Goal: Transaction & Acquisition: Purchase product/service

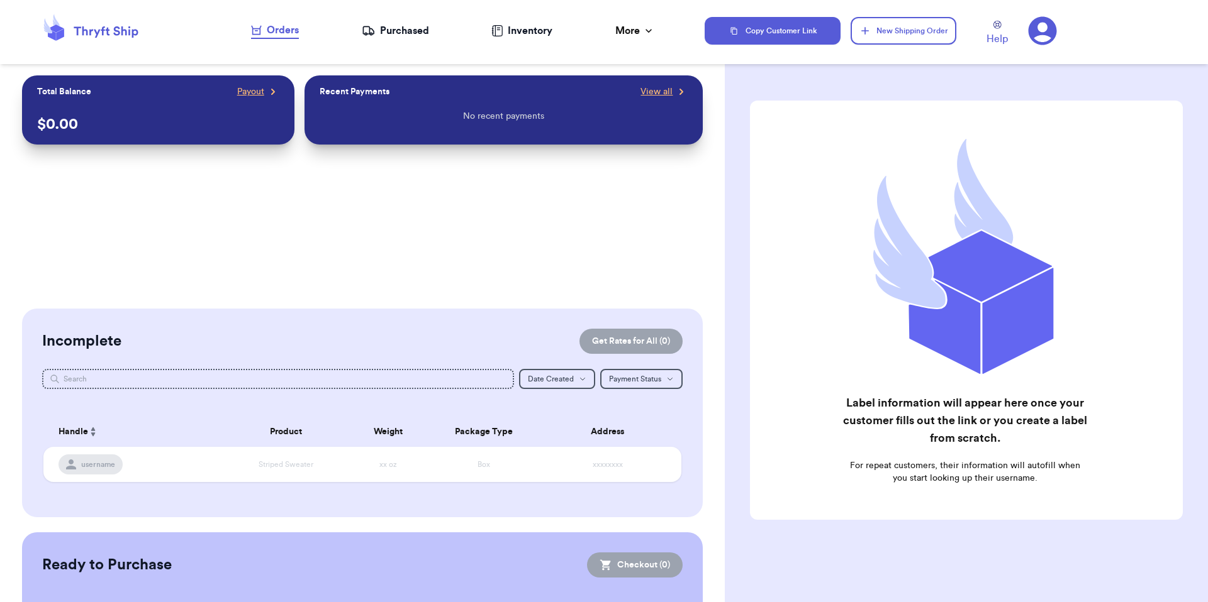
click at [413, 33] on div "Purchased" at bounding box center [395, 30] width 67 height 15
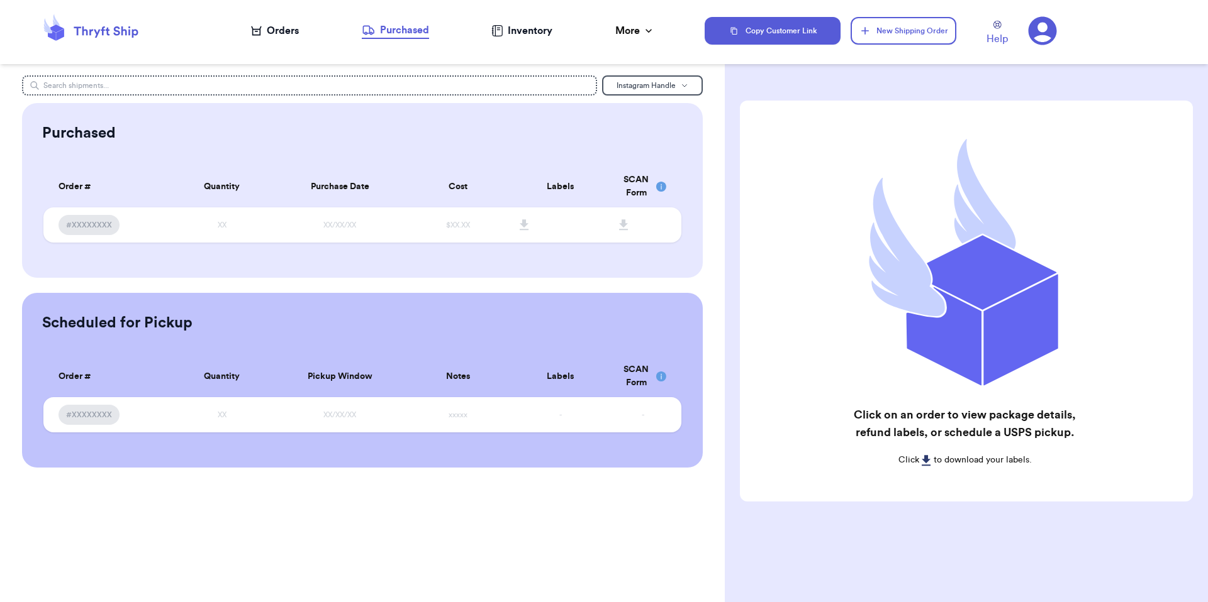
click at [289, 35] on div "Orders" at bounding box center [275, 30] width 48 height 15
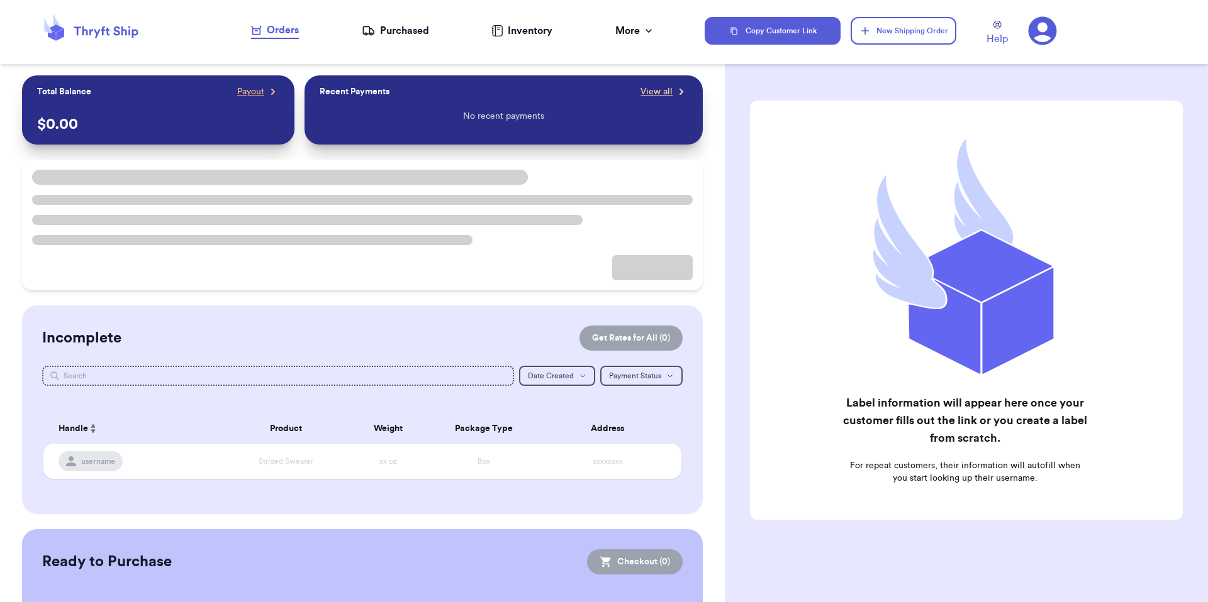
click at [640, 92] on span "View all" at bounding box center [656, 92] width 32 height 13
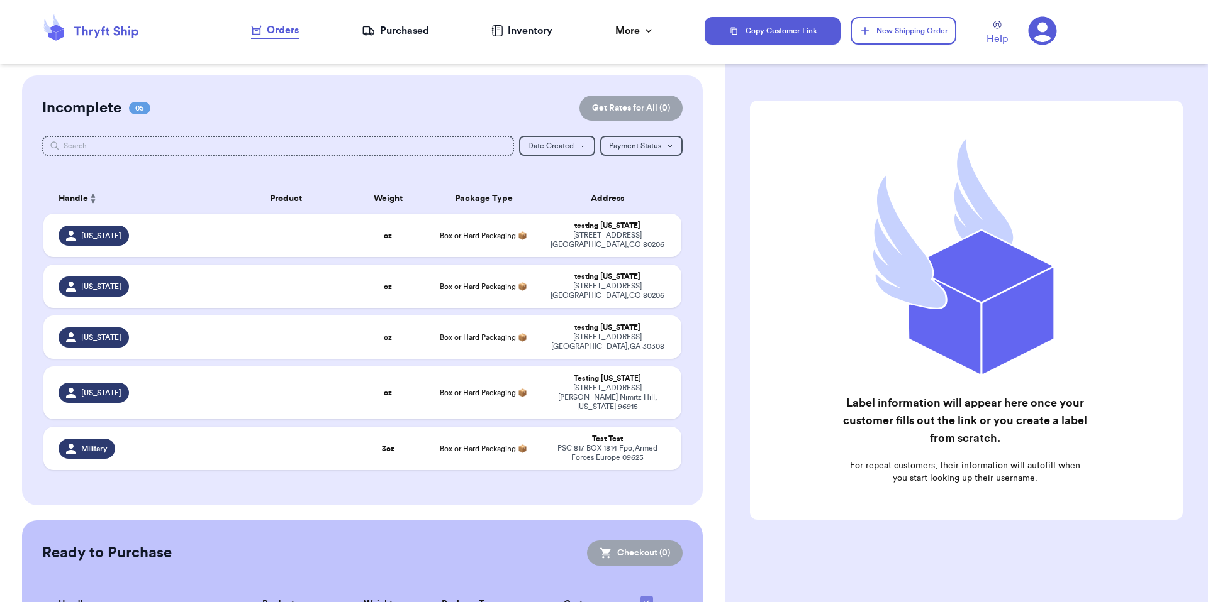
click at [1051, 32] on icon at bounding box center [1042, 31] width 28 height 28
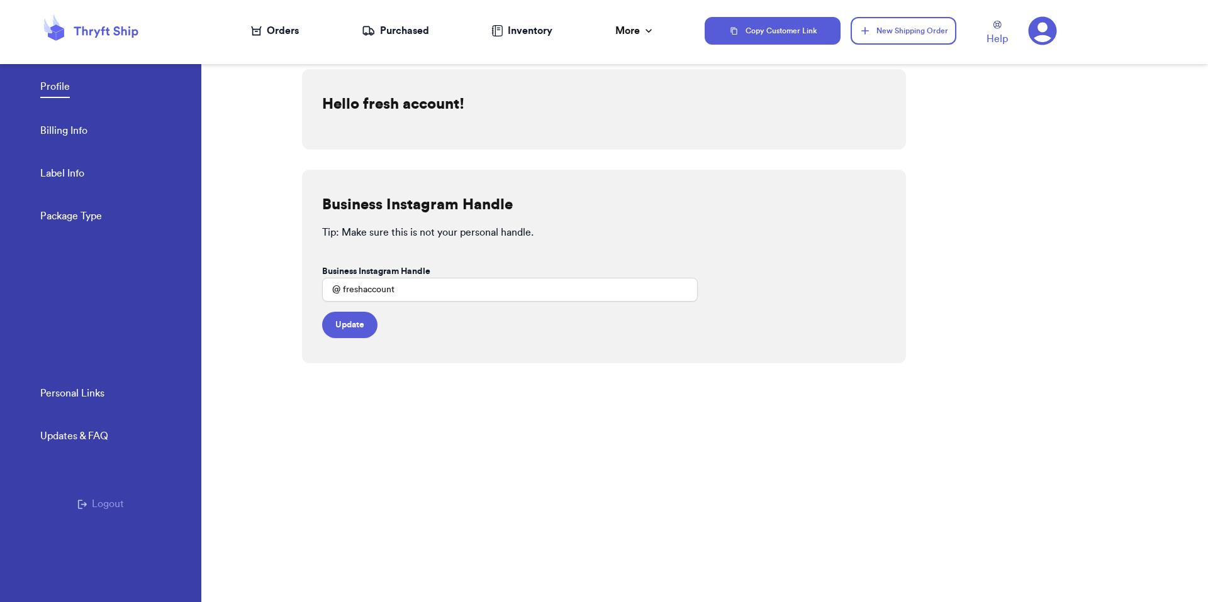
click at [87, 521] on div "Personal Links Updates & FAQ Logout" at bounding box center [100, 494] width 201 height 216
click at [99, 501] on button "Logout" at bounding box center [100, 504] width 47 height 15
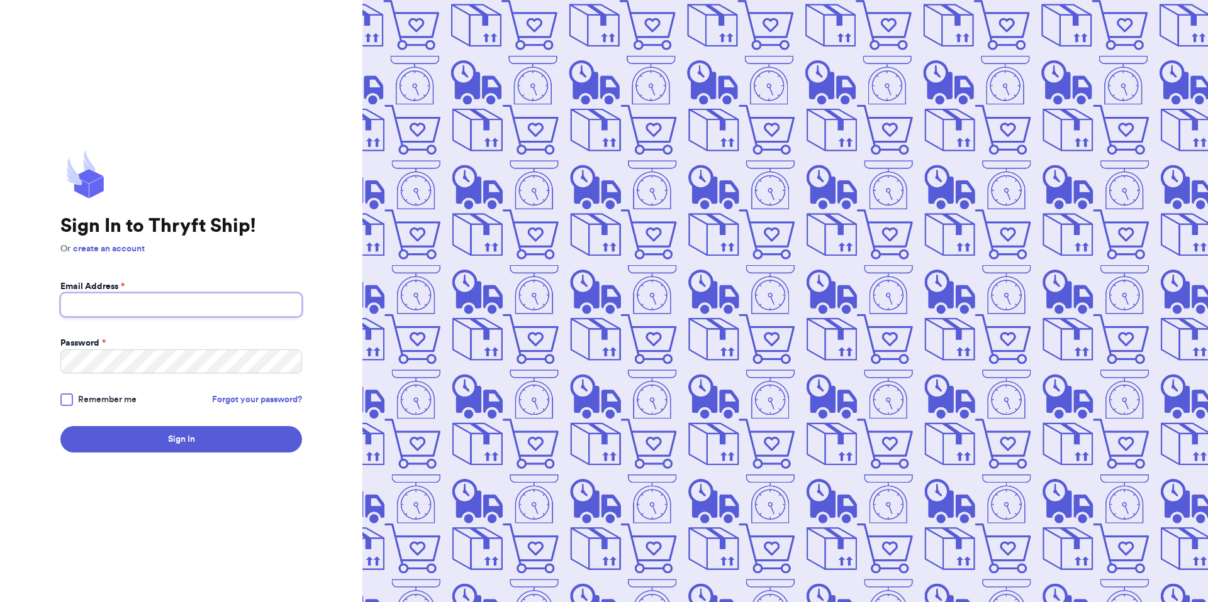
click at [187, 311] on input "Email Address *" at bounding box center [181, 305] width 242 height 24
click at [0, 602] on com-1password-button at bounding box center [0, 602] width 0 height 0
type input "Valeria@thryftship.com"
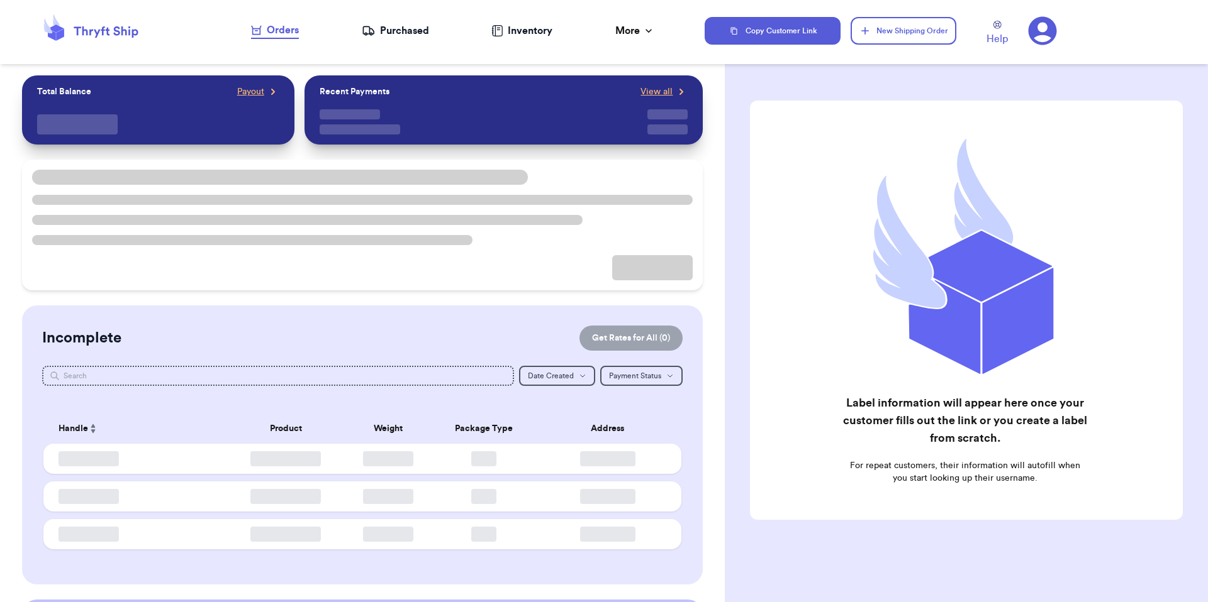
checkbox input "false"
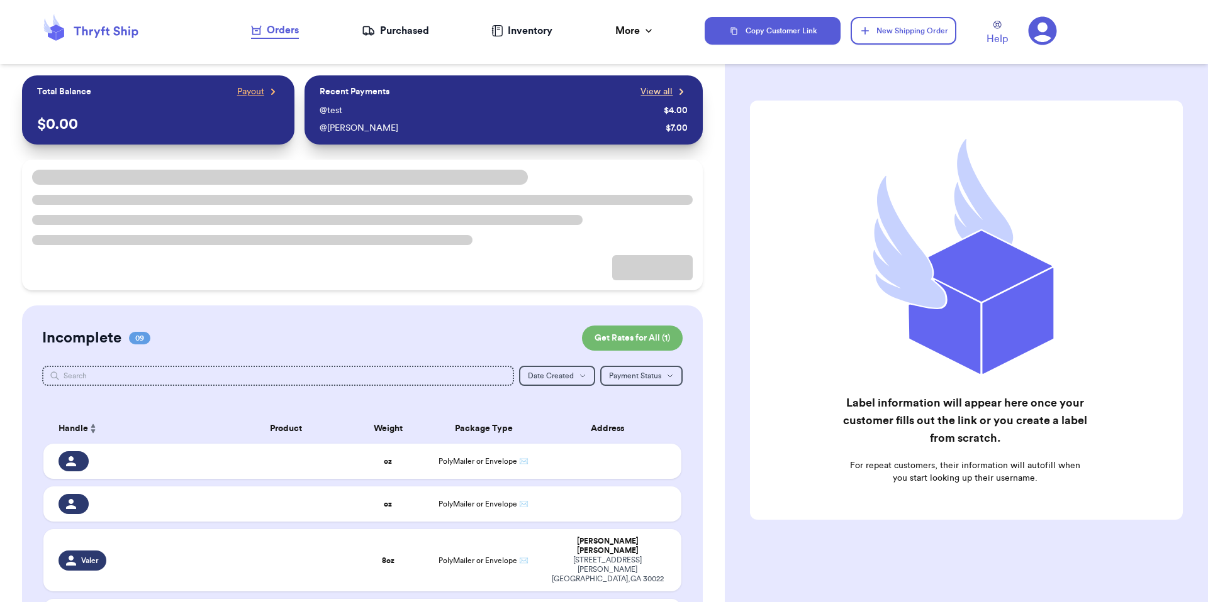
click at [644, 89] on span "View all" at bounding box center [656, 92] width 32 height 13
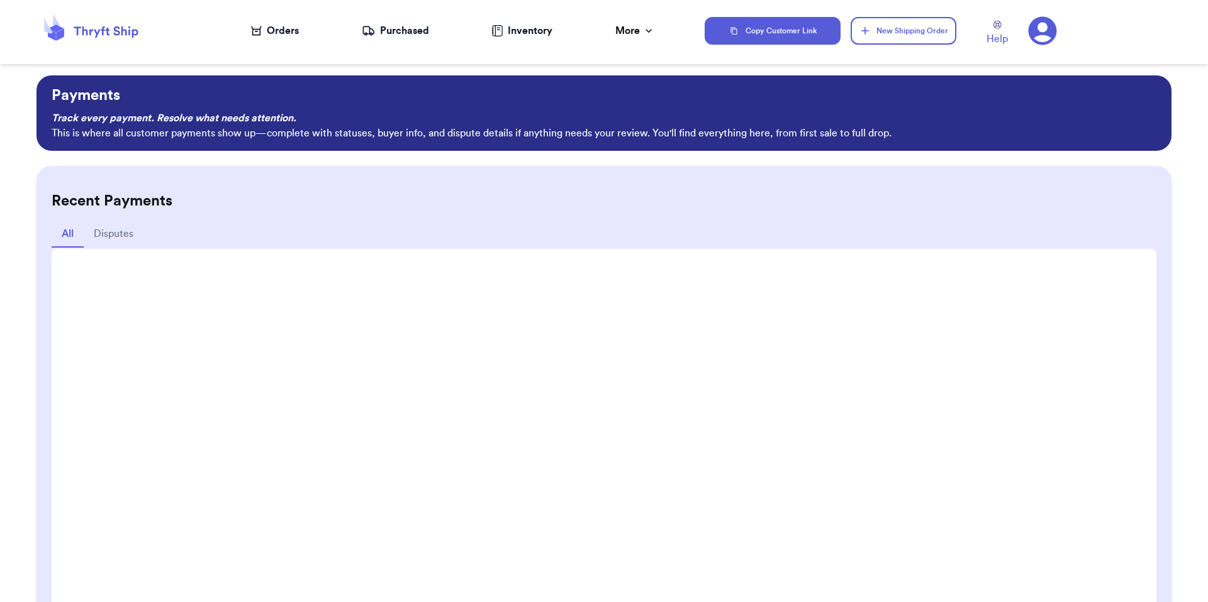
scroll to position [103, 0]
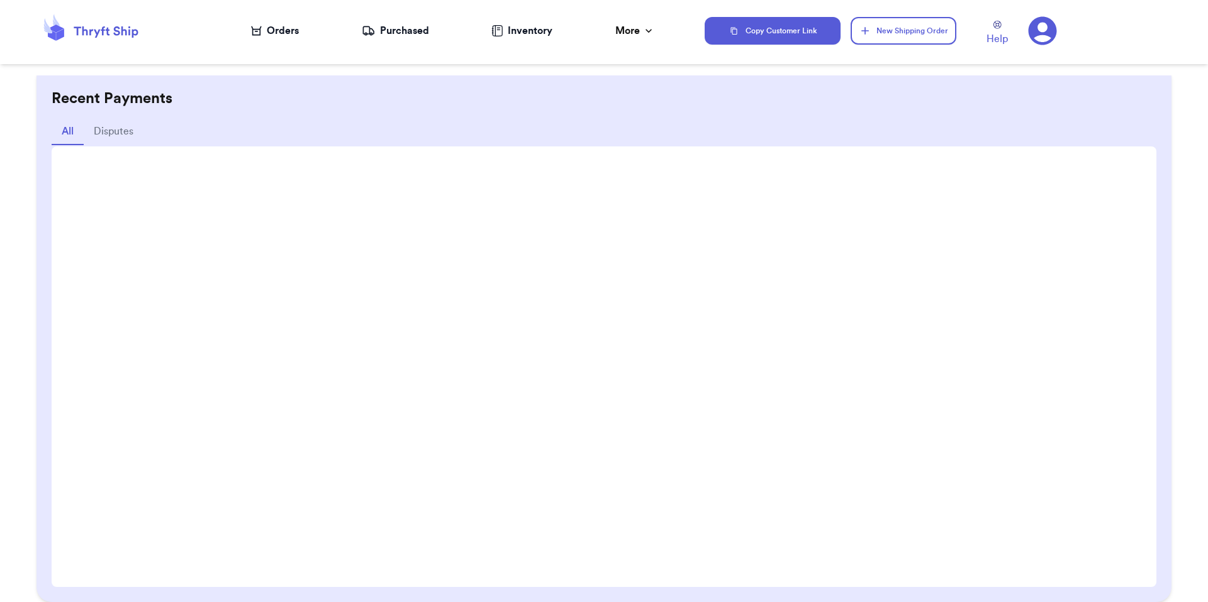
click at [290, 29] on div "Orders" at bounding box center [275, 30] width 48 height 15
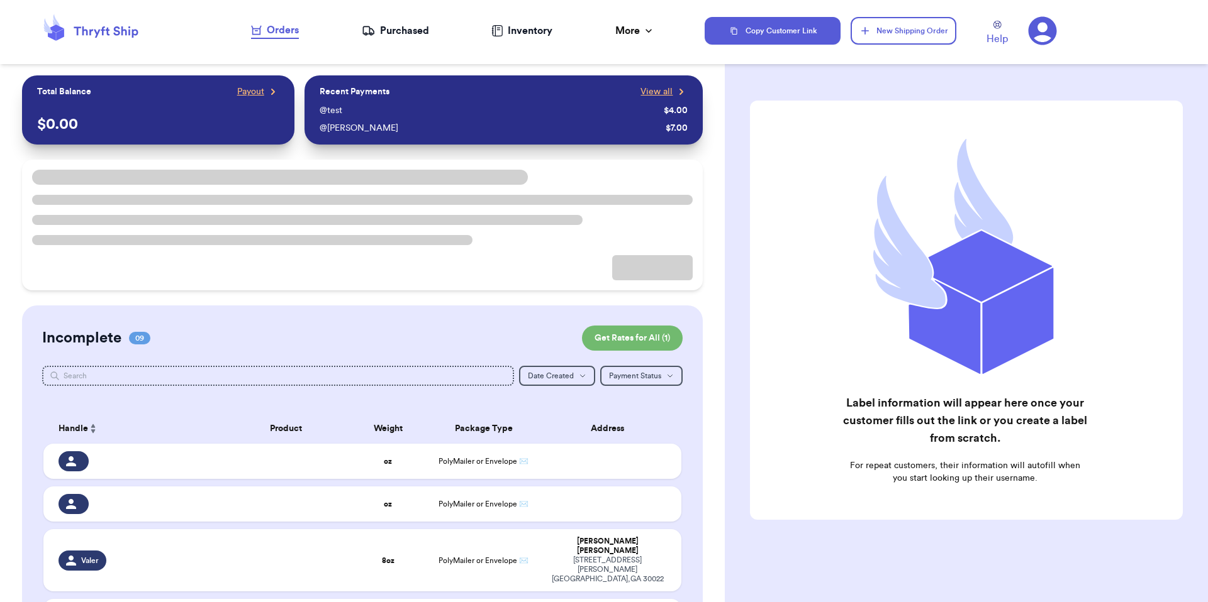
click at [242, 98] on div "$ 0.00" at bounding box center [158, 116] width 242 height 36
click at [247, 91] on span "Payout" at bounding box center [250, 92] width 27 height 13
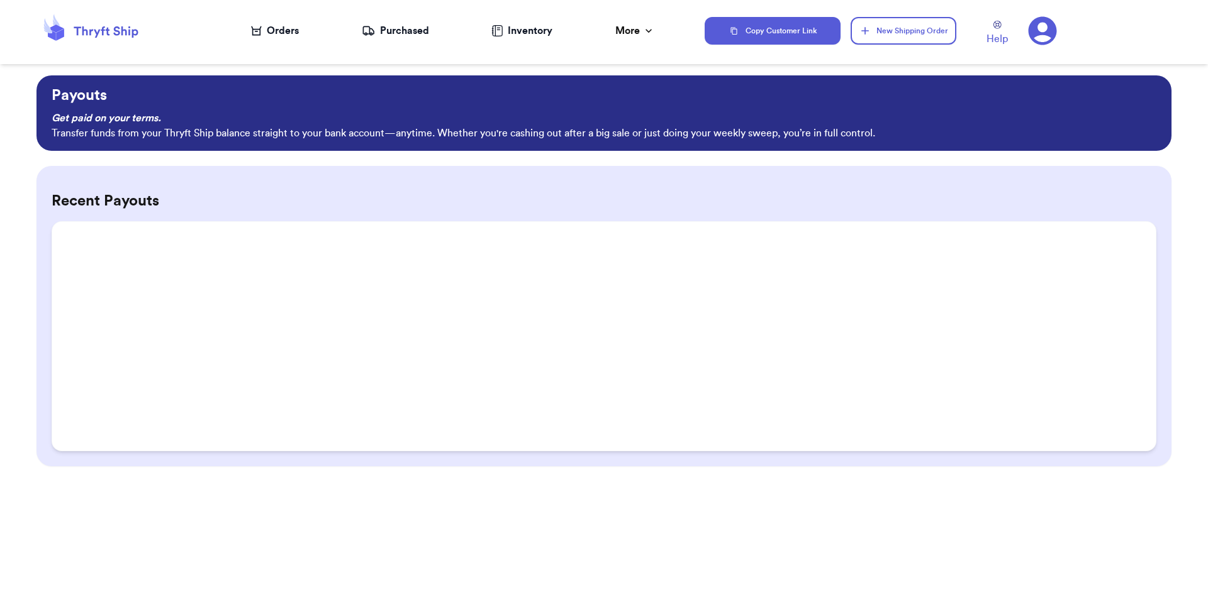
click at [294, 35] on div "Orders" at bounding box center [275, 30] width 48 height 15
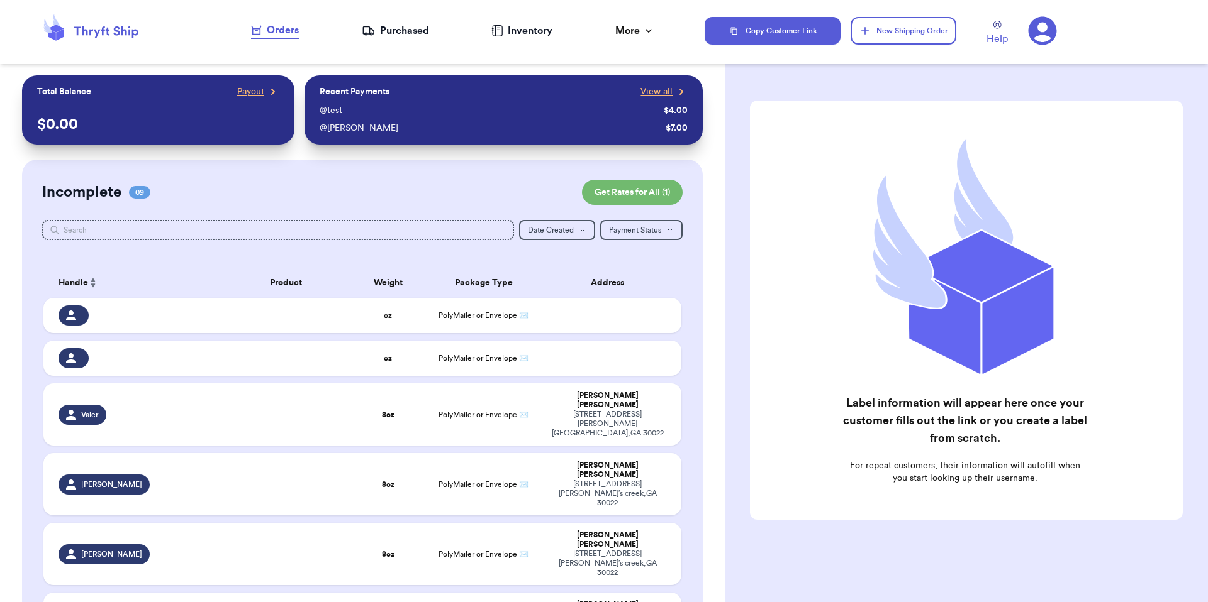
click at [412, 35] on div "Purchased" at bounding box center [395, 30] width 67 height 15
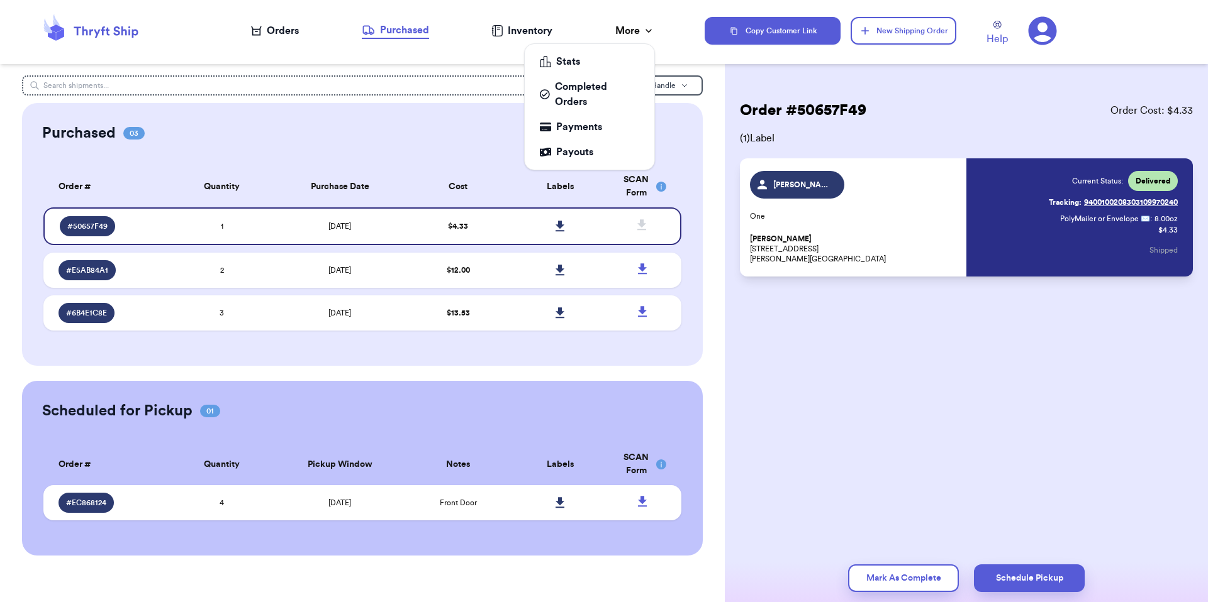
click at [617, 36] on div "More" at bounding box center [635, 30] width 40 height 15
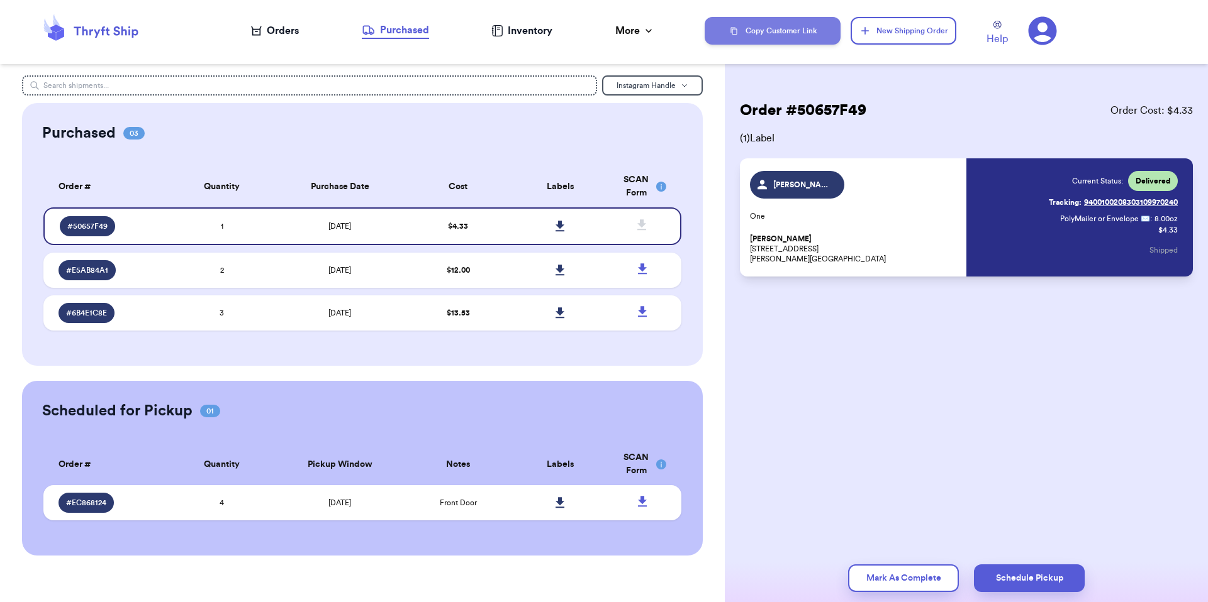
click at [713, 35] on button "Copy Customer Link" at bounding box center [772, 31] width 136 height 28
click at [288, 26] on div "Orders" at bounding box center [275, 30] width 48 height 15
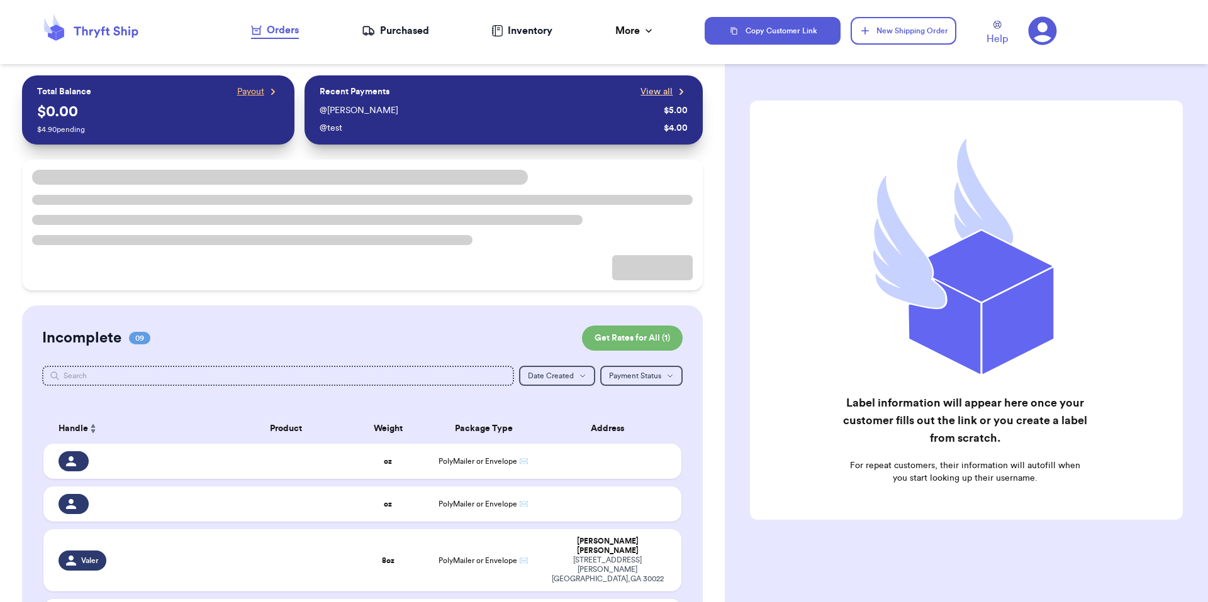
click at [653, 94] on span "View all" at bounding box center [656, 92] width 32 height 13
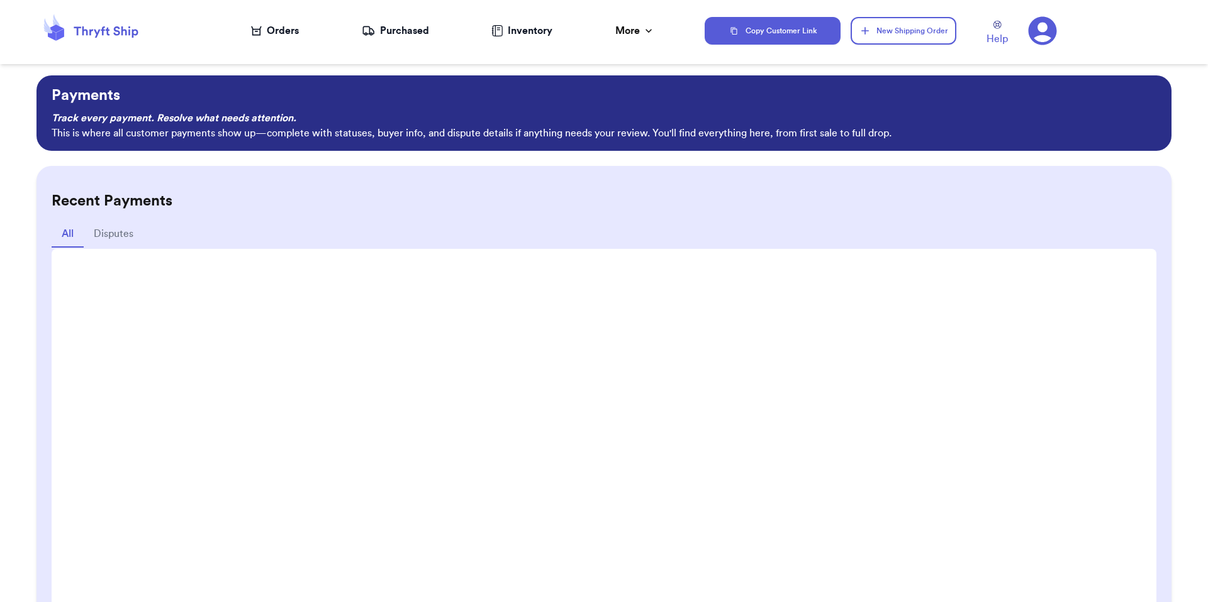
click at [258, 28] on icon at bounding box center [256, 31] width 11 height 10
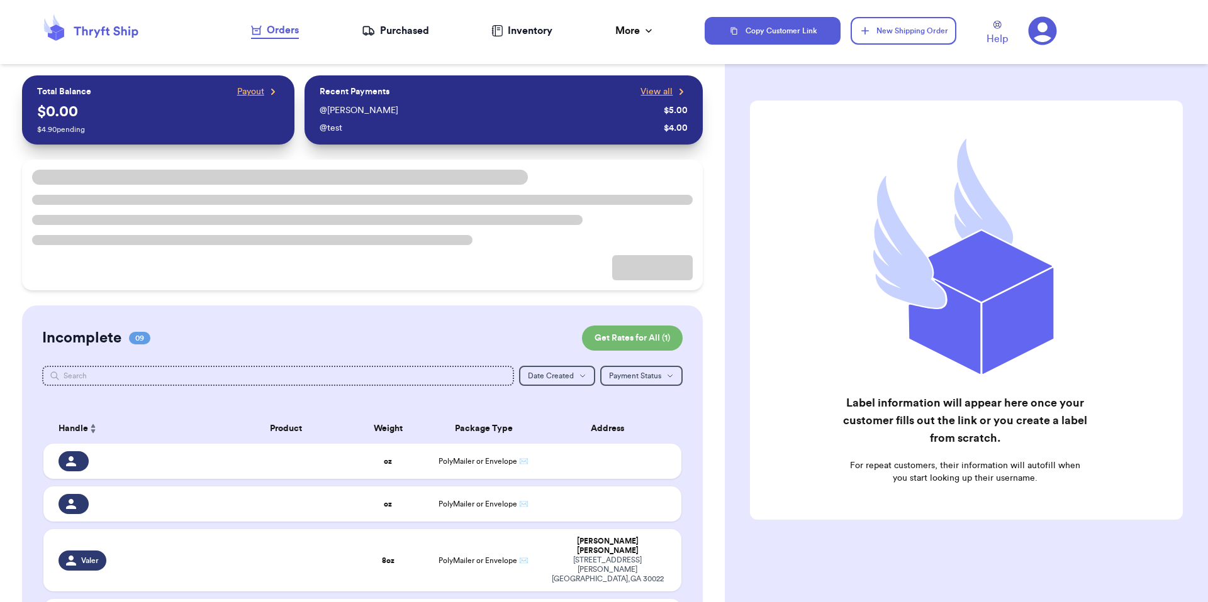
click at [232, 90] on div "Total Balance Payout" at bounding box center [158, 92] width 242 height 13
click at [253, 86] on span "Payout" at bounding box center [250, 92] width 27 height 13
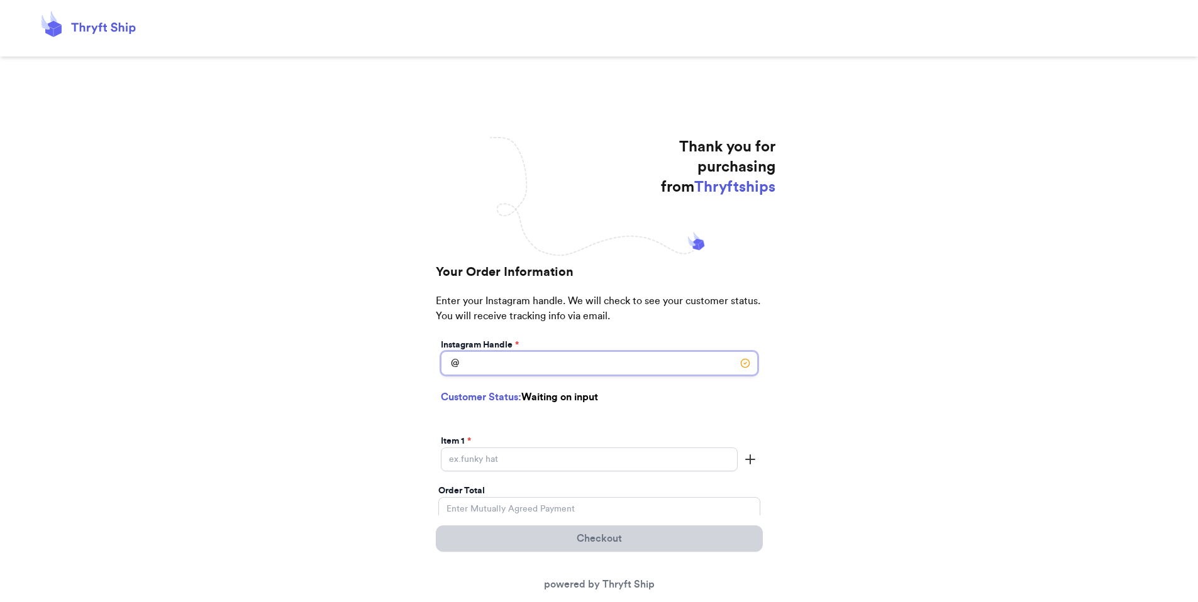
click at [509, 363] on input "[DATE] Subtotal" at bounding box center [599, 364] width 317 height 24
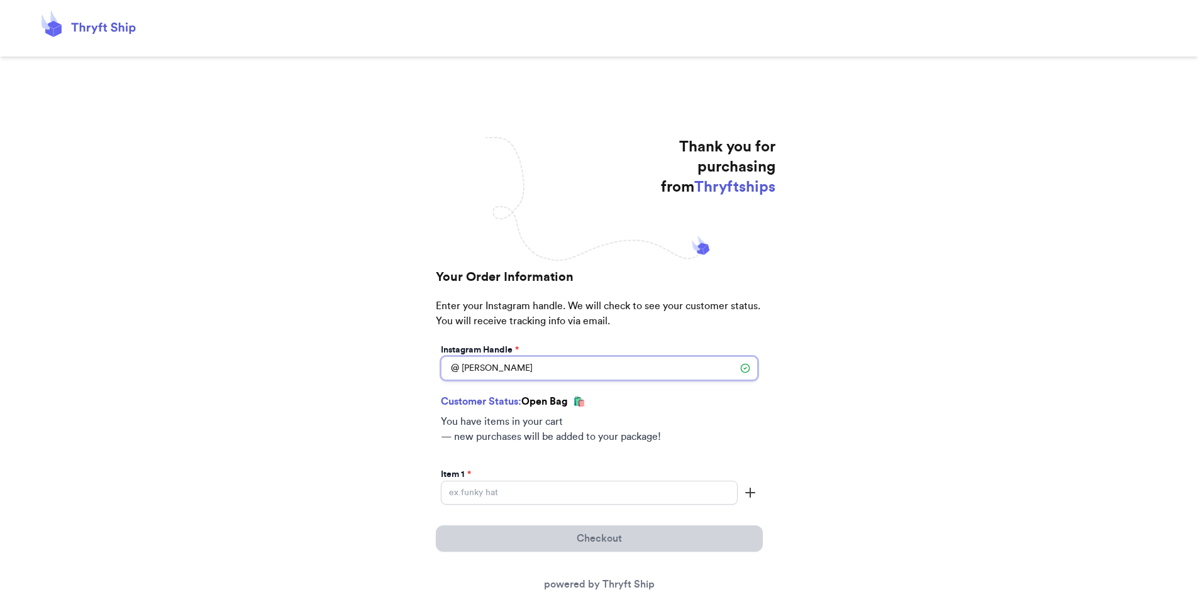
type input "[PERSON_NAME]"
type input "test"
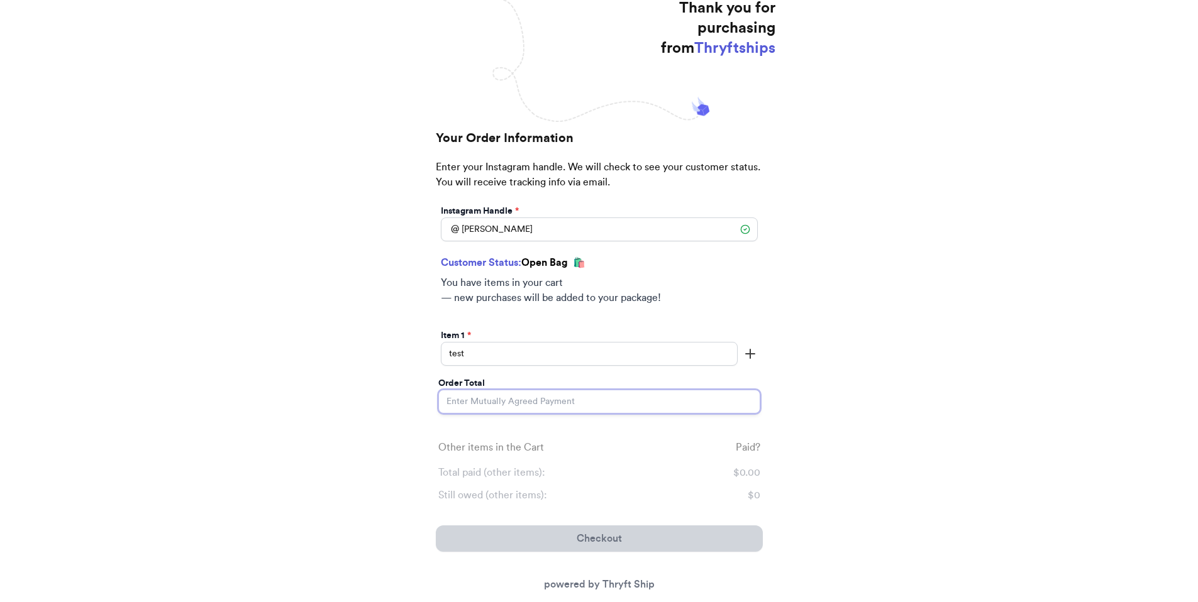
scroll to position [260, 0]
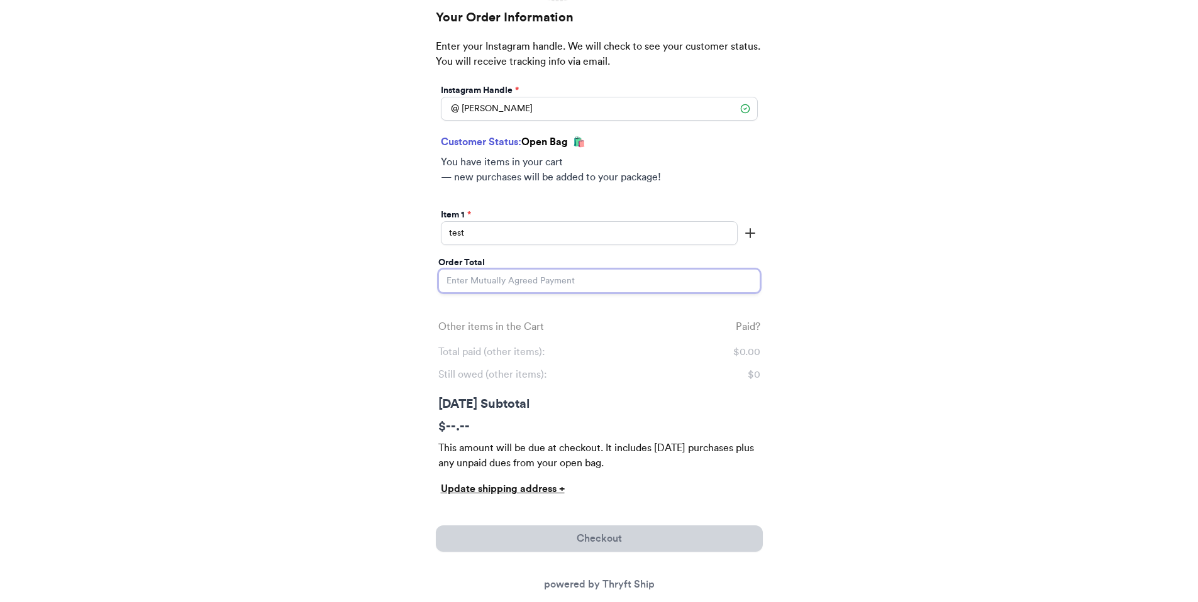
type input "2"
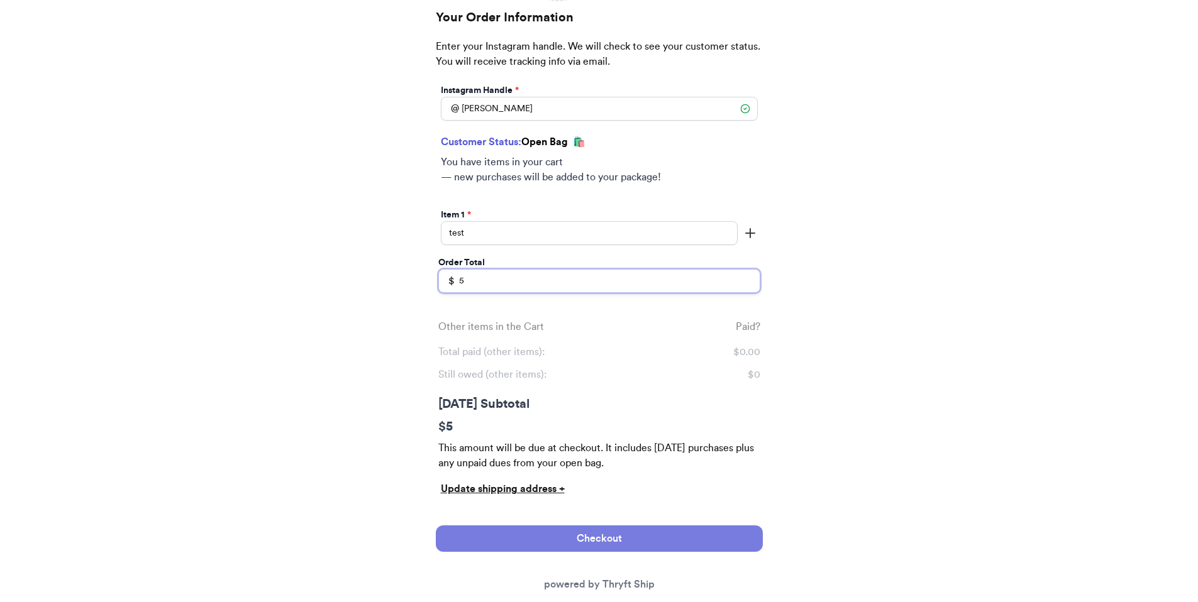
type input "5"
click at [580, 541] on button "Checkout" at bounding box center [599, 539] width 327 height 26
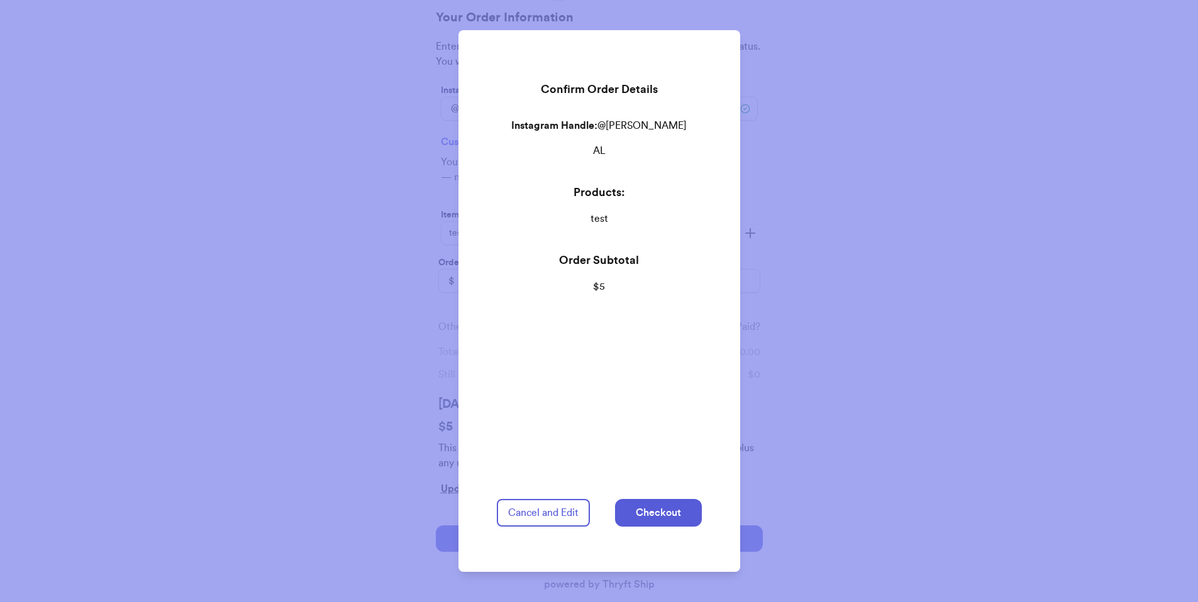
click at [637, 484] on div "Confirm Order Details Instagram Handle: @ [PERSON_NAME] AL Products: test Order…" at bounding box center [599, 301] width 235 height 542
click at [640, 499] on button "Checkout" at bounding box center [658, 513] width 87 height 28
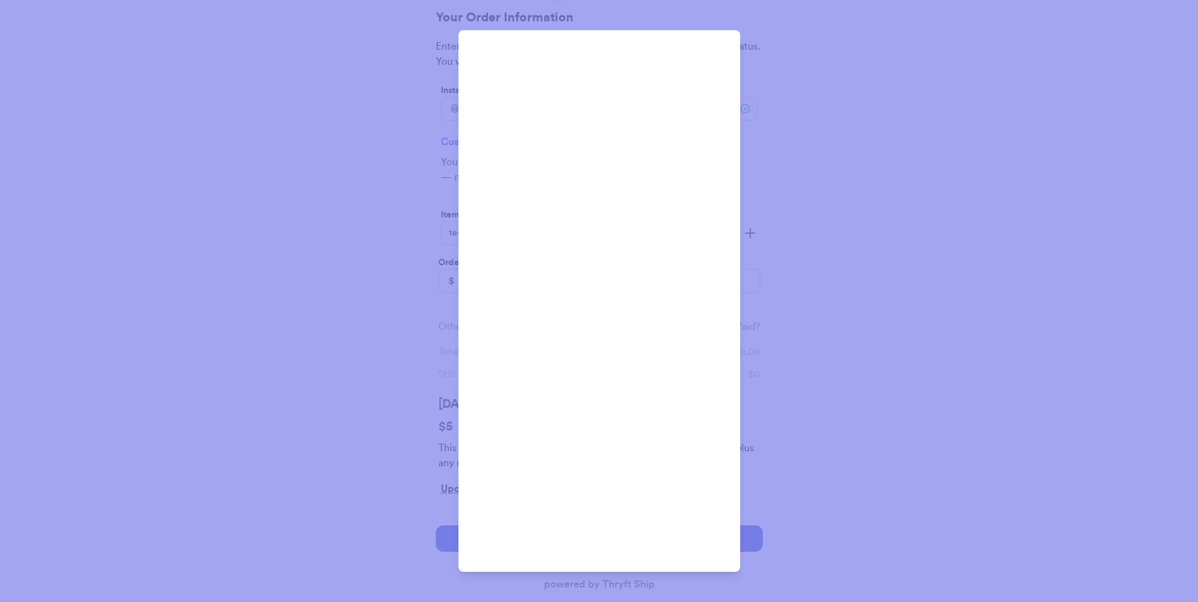
scroll to position [180, 0]
type input "[EMAIL_ADDRESS][DOMAIN_NAME]"
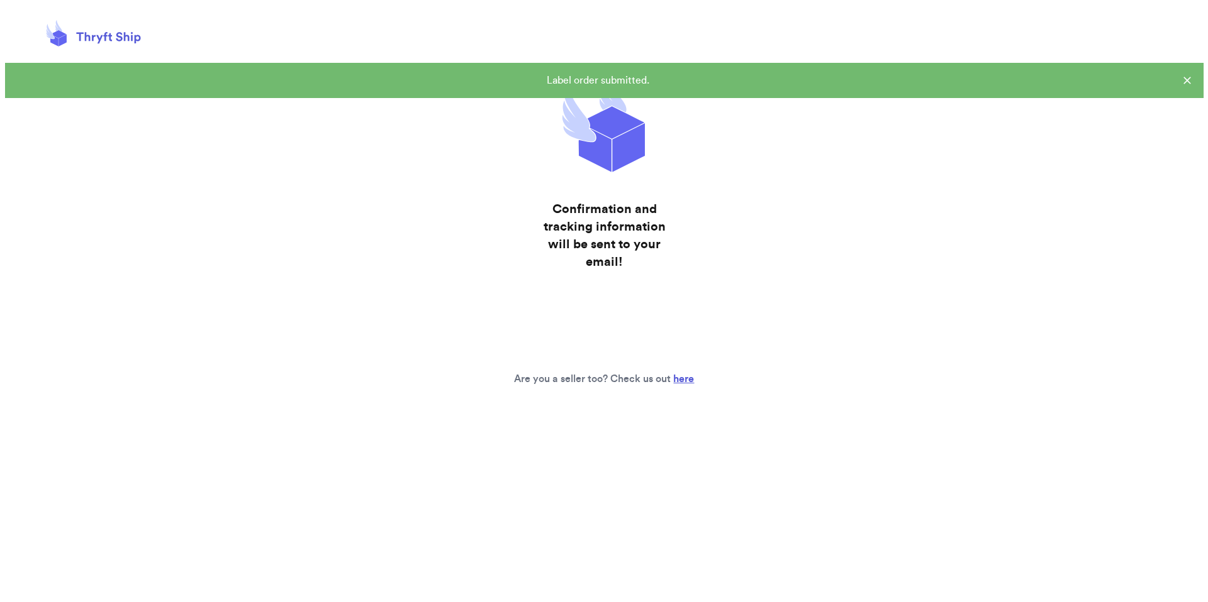
scroll to position [0, 0]
